Goal: Find specific fact: Find specific fact

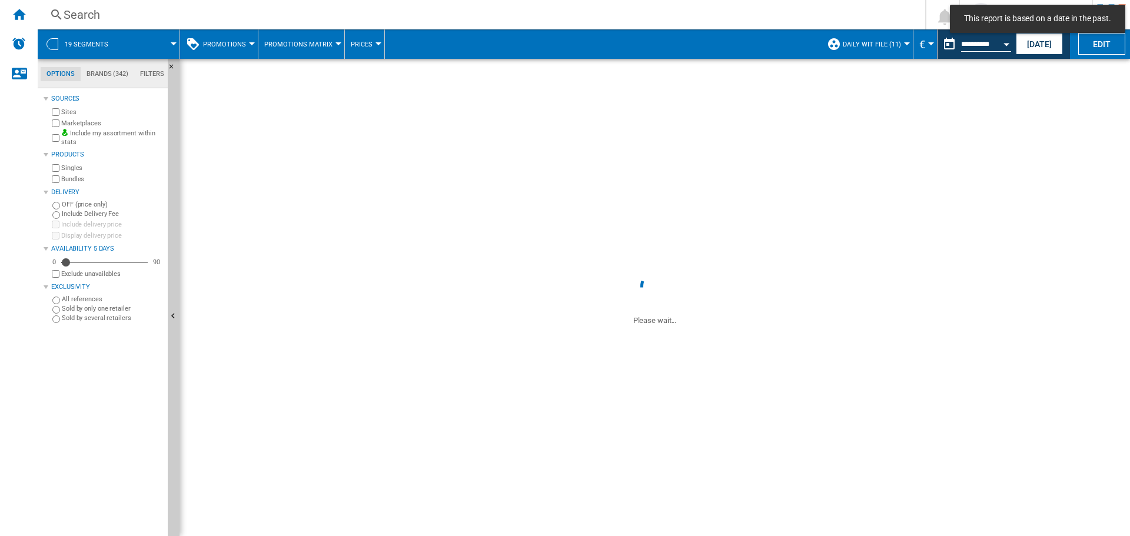
click at [99, 14] on div "Search" at bounding box center [479, 14] width 831 height 16
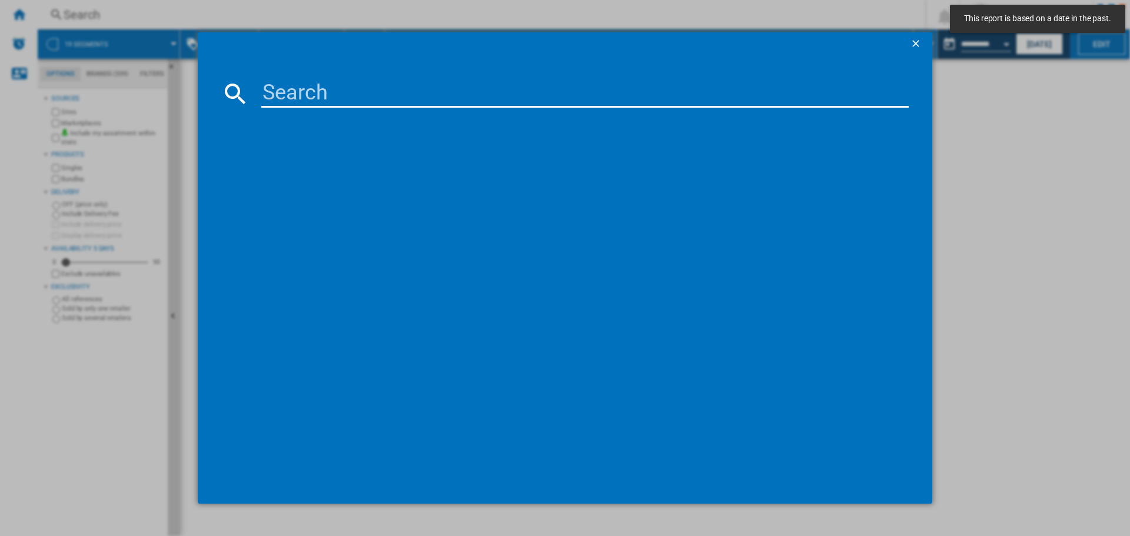
click at [322, 89] on input at bounding box center [584, 93] width 647 height 28
paste input "21009684"
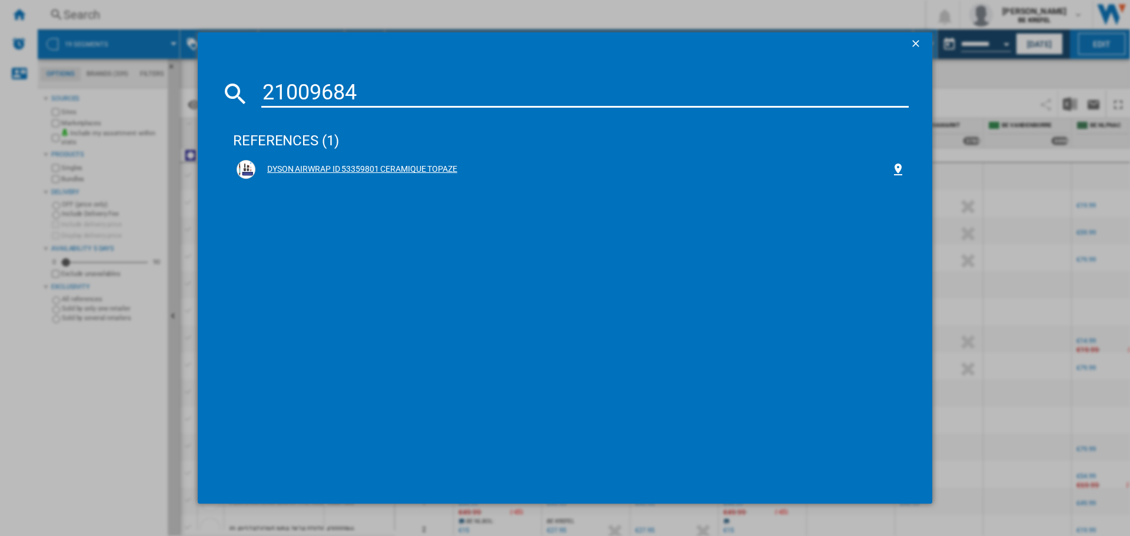
type input "21009684"
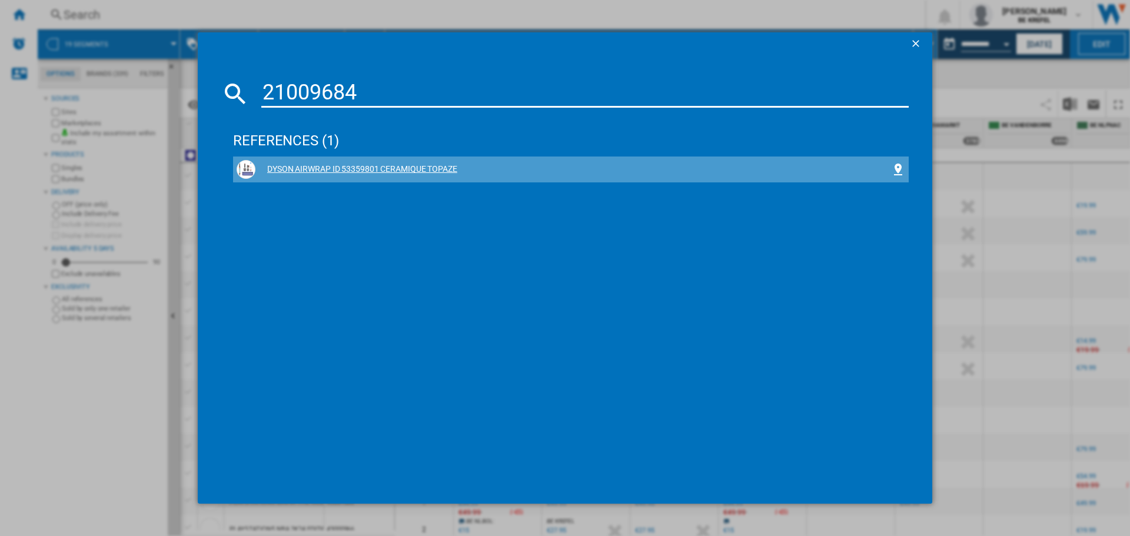
click at [425, 165] on div "DYSON AIRWRAP ID 53359801 CERAMIQUE TOPAZE" at bounding box center [573, 170] width 636 height 12
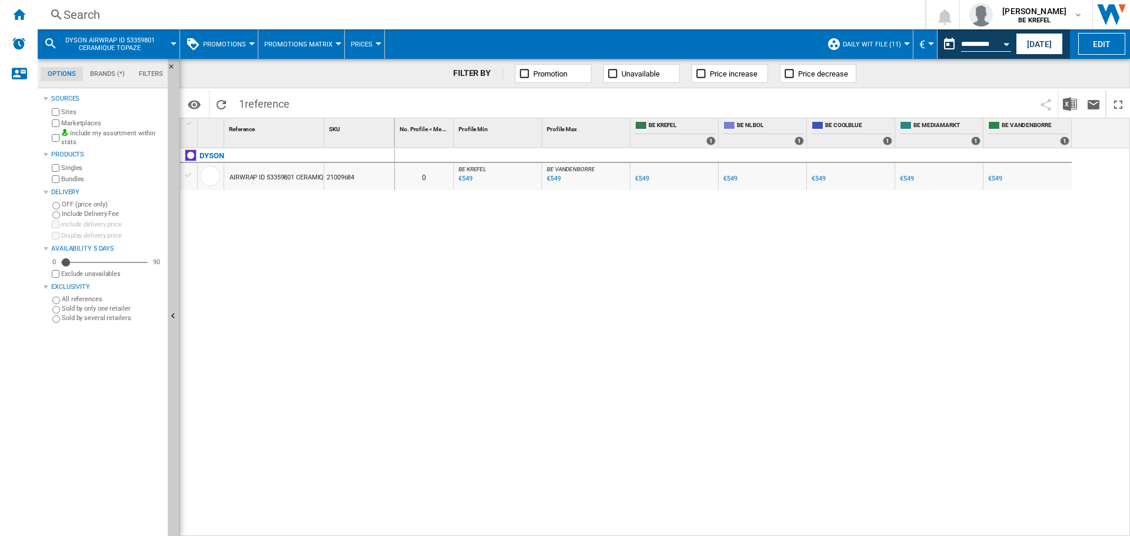
drag, startPoint x: 354, startPoint y: 177, endPoint x: 328, endPoint y: 177, distance: 25.9
click at [328, 177] on div "21009684" at bounding box center [359, 176] width 70 height 27
